Goal: Task Accomplishment & Management: Complete application form

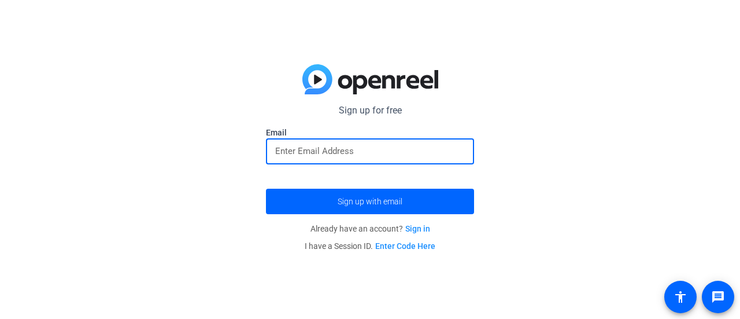
click at [347, 149] on input "email" at bounding box center [370, 151] width 190 height 14
type input "[EMAIL_ADDRESS][DOMAIN_NAME]"
click at [266, 188] on button "Sign up with email" at bounding box center [370, 200] width 208 height 25
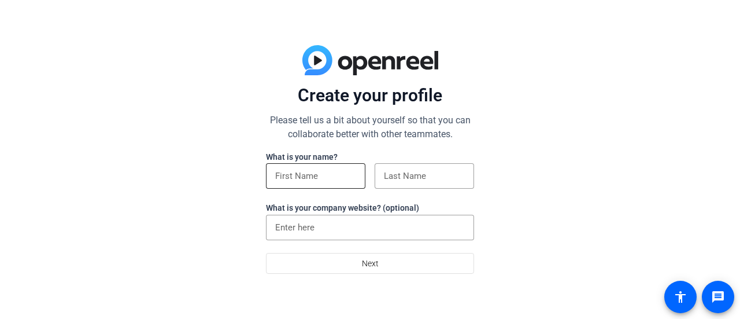
click at [315, 184] on div at bounding box center [315, 175] width 81 height 25
type input "[PERSON_NAME]"
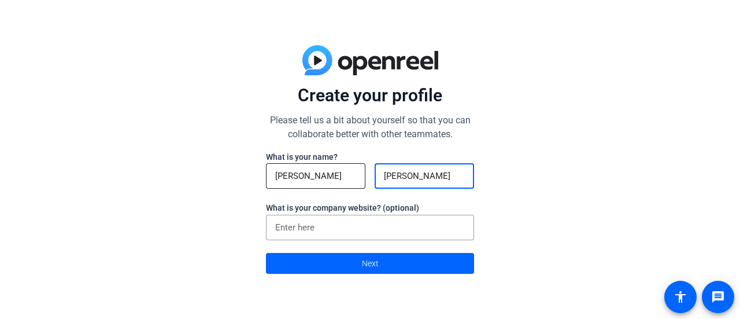
type input "[PERSON_NAME]"
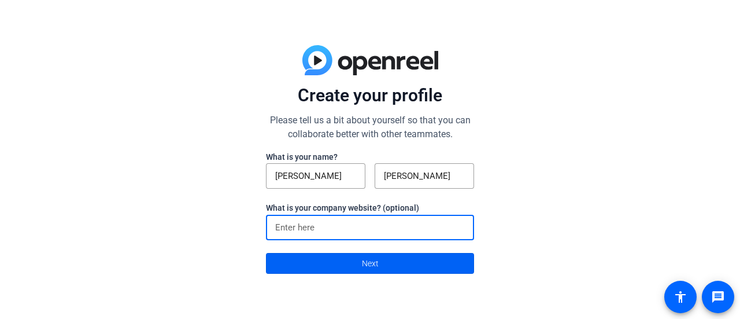
click at [352, 255] on span at bounding box center [370, 263] width 207 height 28
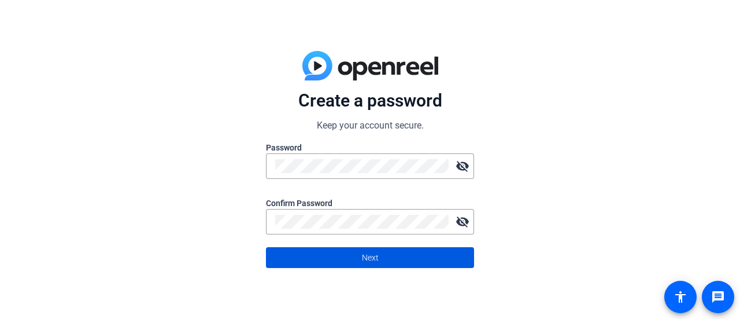
click at [417, 262] on span at bounding box center [370, 257] width 207 height 28
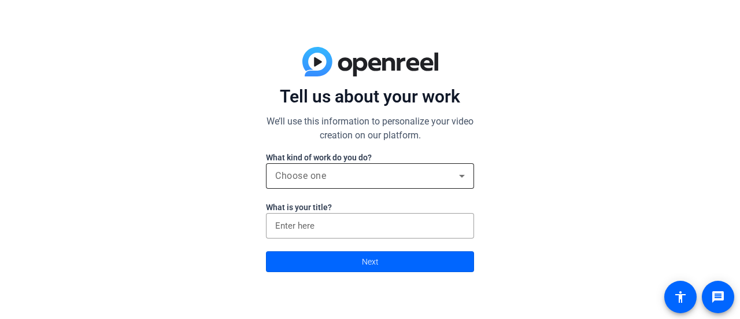
click at [427, 185] on div "Choose one" at bounding box center [370, 175] width 190 height 25
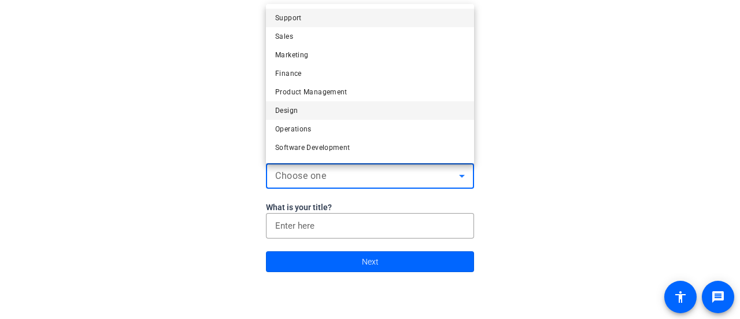
scroll to position [35, 0]
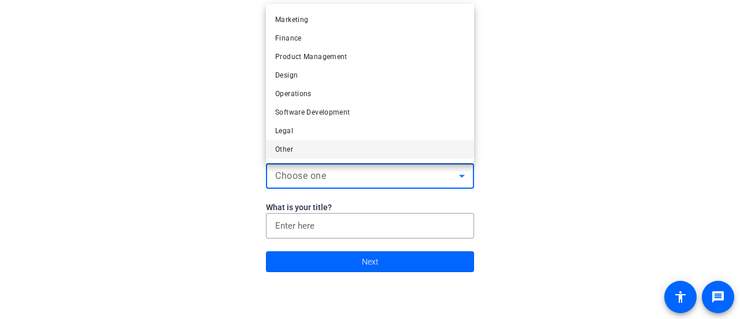
click at [299, 148] on mat-option "Other" at bounding box center [370, 149] width 208 height 19
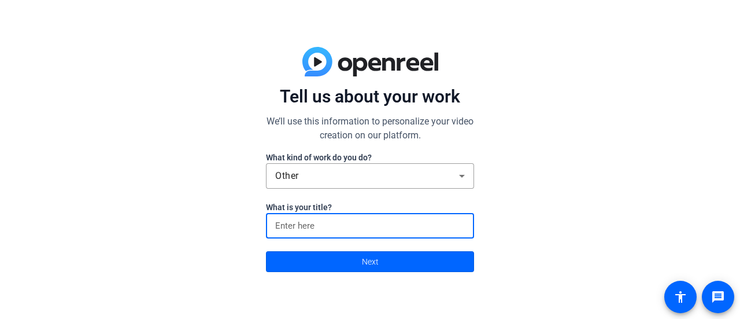
click at [339, 225] on input at bounding box center [370, 226] width 190 height 14
type input "Teacher"
click at [364, 263] on span "Next" at bounding box center [370, 261] width 17 height 22
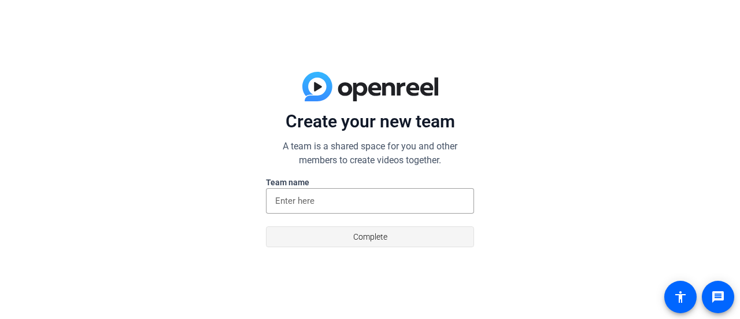
click at [386, 237] on span "Complete" at bounding box center [370, 236] width 34 height 22
click at [388, 210] on div at bounding box center [370, 200] width 190 height 25
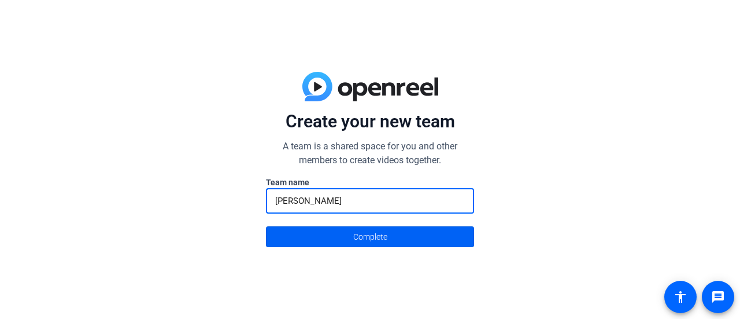
type input "[PERSON_NAME]"
click at [386, 234] on span "Complete" at bounding box center [370, 236] width 34 height 22
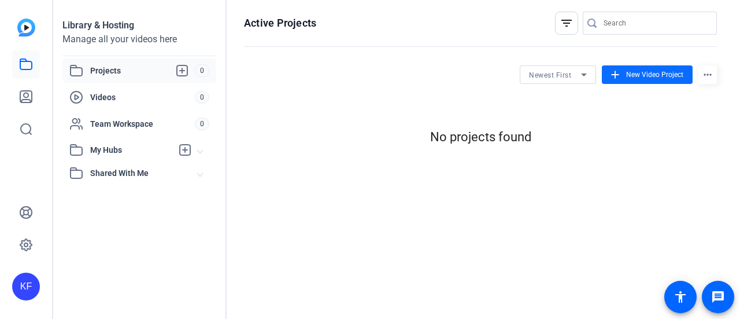
scroll to position [0, 0]
click at [642, 71] on span "New Video Project" at bounding box center [654, 74] width 57 height 10
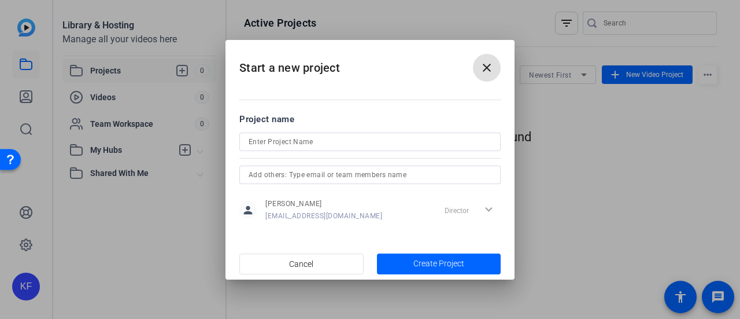
click at [339, 145] on input at bounding box center [370, 142] width 243 height 14
type input "TETV test"
click at [436, 255] on span "button" at bounding box center [439, 264] width 124 height 28
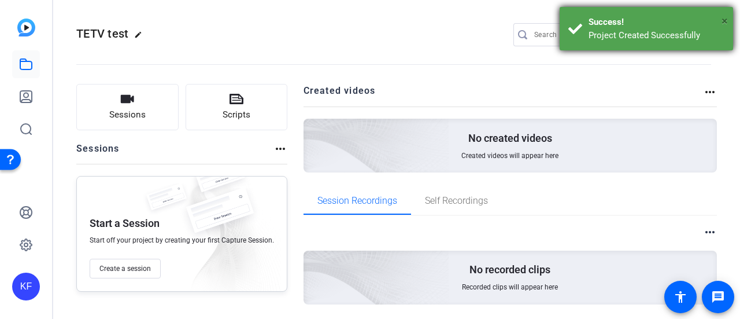
click at [723, 20] on span "×" at bounding box center [725, 21] width 6 height 14
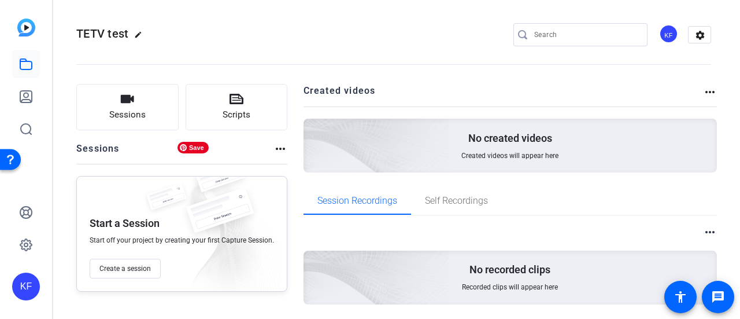
scroll to position [37, 0]
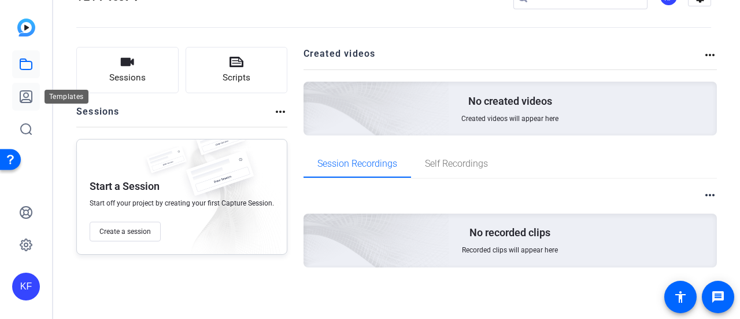
click at [28, 104] on link at bounding box center [26, 97] width 28 height 28
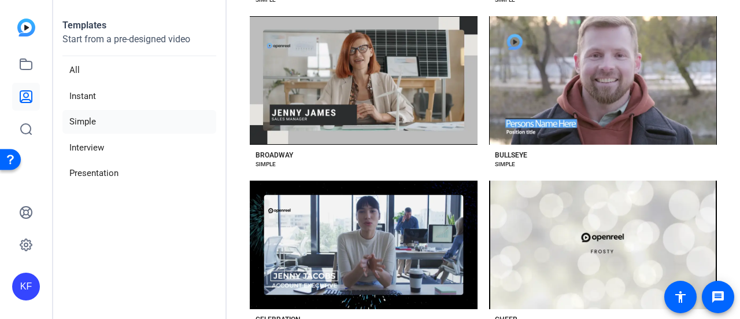
scroll to position [636, 0]
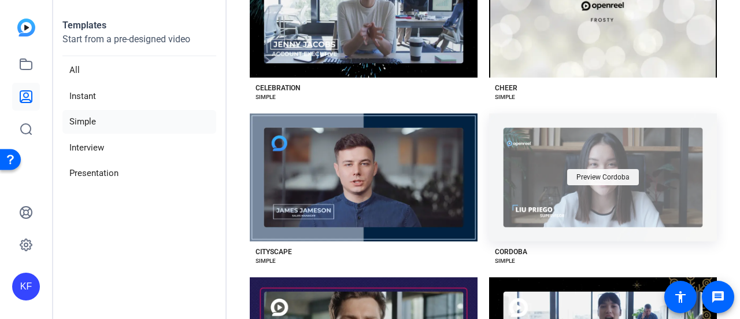
click at [610, 173] on span "Preview Cordoba" at bounding box center [602, 176] width 53 height 7
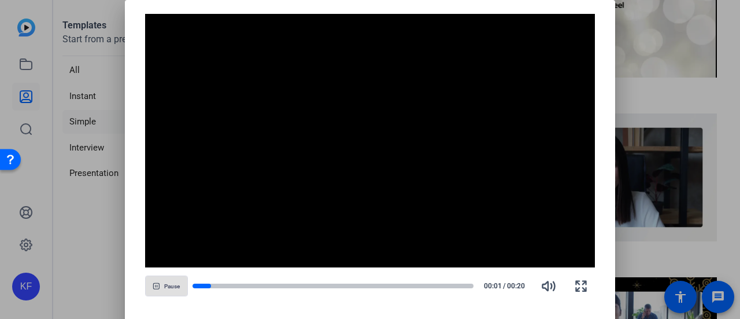
scroll to position [463, 0]
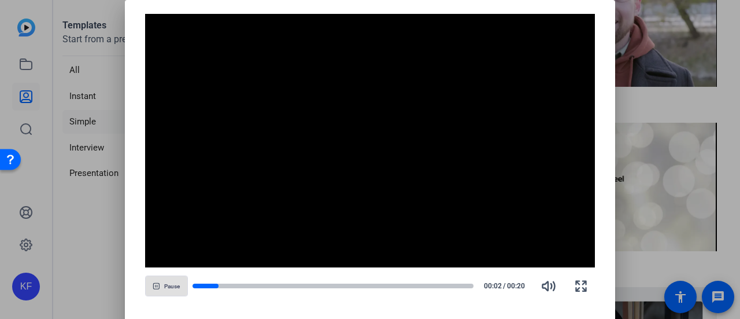
click at [608, 40] on div "Video Player is loading. Play Video Pause Mute Current Time 0:01 / Duration 0:1…" at bounding box center [370, 156] width 491 height 313
click at [690, 40] on div at bounding box center [370, 159] width 740 height 319
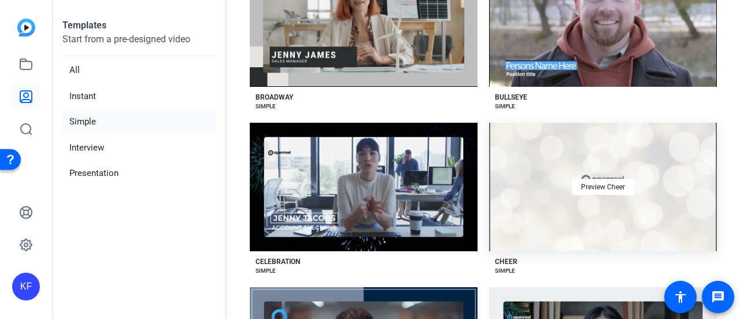
scroll to position [550, 0]
